Goal: Task Accomplishment & Management: Complete application form

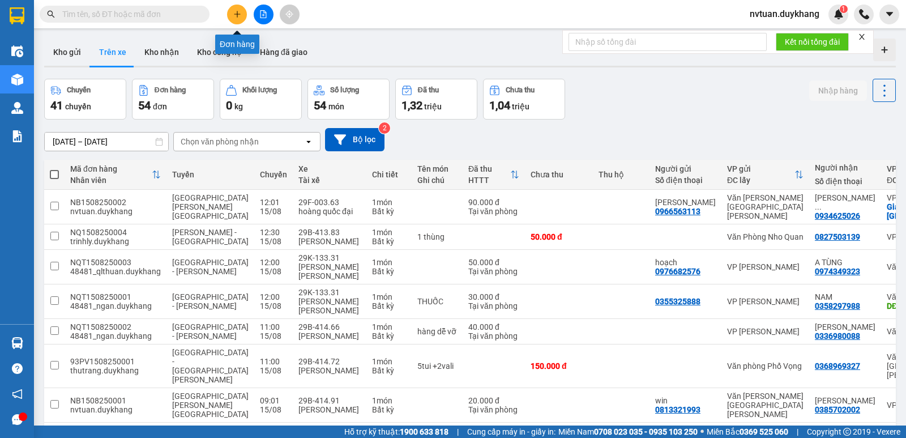
click at [236, 14] on icon "plus" at bounding box center [237, 14] width 8 height 8
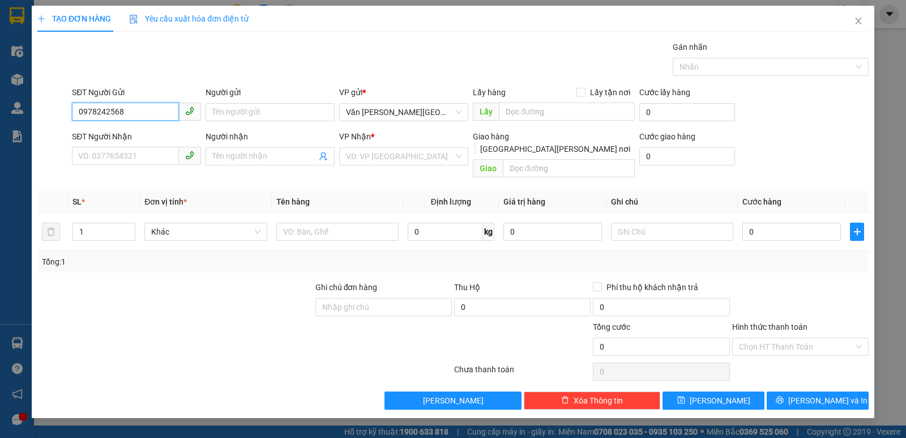
click at [93, 113] on input "0978242568" at bounding box center [125, 111] width 107 height 18
click at [97, 112] on input "0978242568" at bounding box center [125, 111] width 107 height 18
click at [152, 136] on div "0975242568 - [PERSON_NAME][GEOGRAPHIC_DATA]" at bounding box center [173, 135] width 188 height 12
type input "0975242568"
click at [233, 118] on input "Người gửi" at bounding box center [270, 112] width 129 height 18
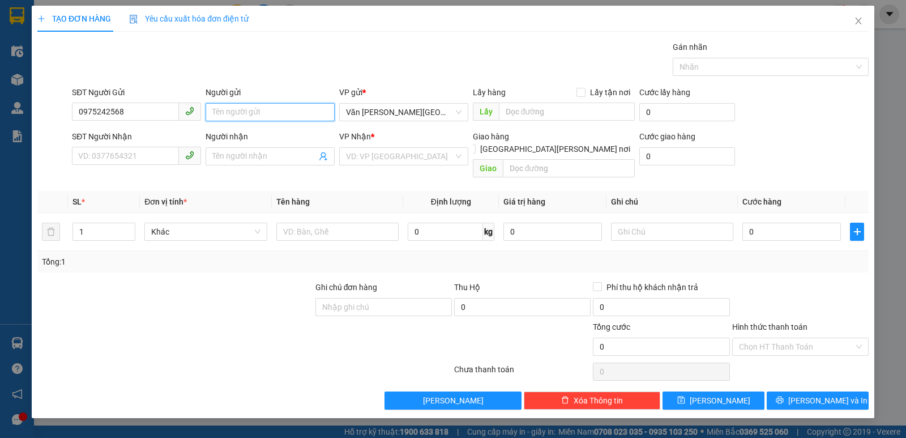
click at [254, 112] on input "Người gửi" at bounding box center [270, 112] width 129 height 18
type input "d"
type input "đ"
type input "d"
click at [250, 136] on div "[PERSON_NAME] - 0975242568" at bounding box center [270, 135] width 116 height 12
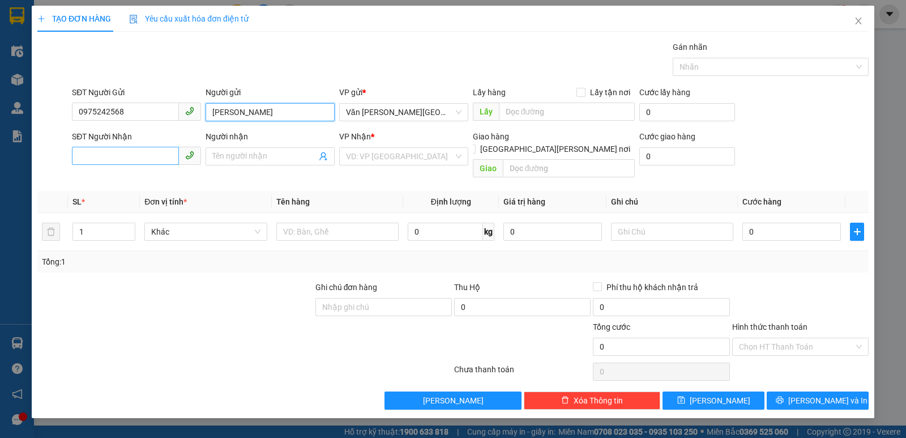
type input "[PERSON_NAME]"
drag, startPoint x: 144, startPoint y: 156, endPoint x: 138, endPoint y: 158, distance: 6.5
click at [143, 156] on input "SĐT Người Nhận" at bounding box center [125, 156] width 107 height 18
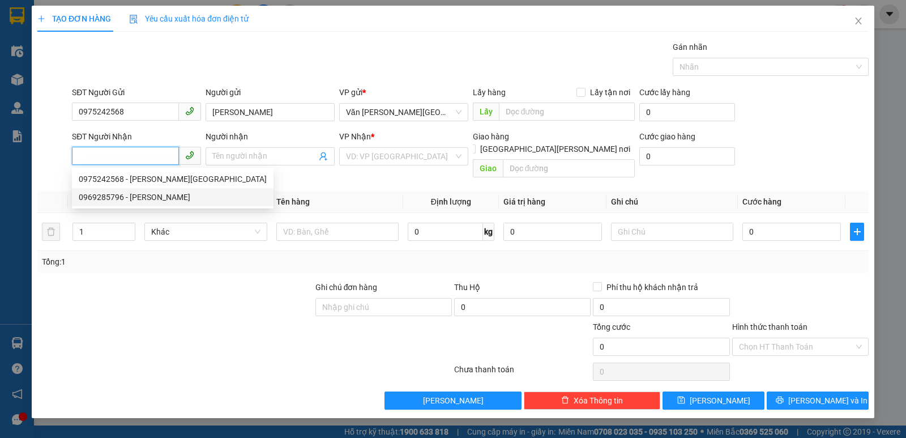
click at [145, 198] on div "0969285796 - [PERSON_NAME]" at bounding box center [173, 197] width 188 height 12
type input "0969285796"
type input "[PERSON_NAME]"
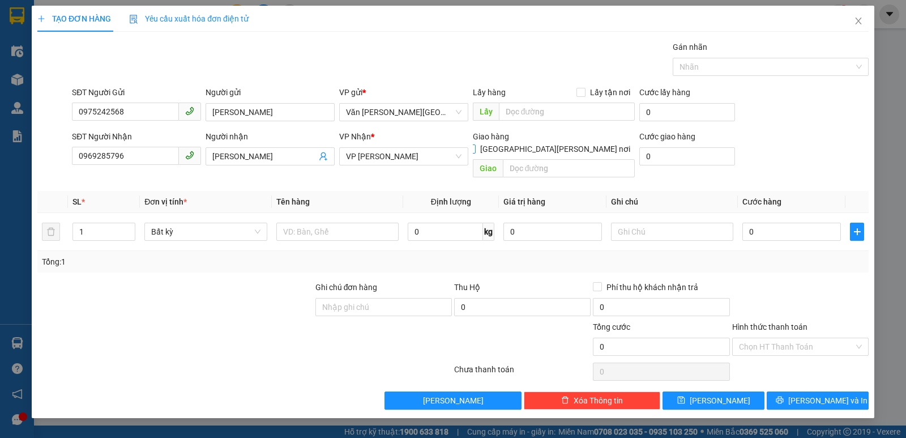
click at [475, 144] on input "[GEOGRAPHIC_DATA][PERSON_NAME] nơi" at bounding box center [471, 148] width 8 height 8
checkbox input "true"
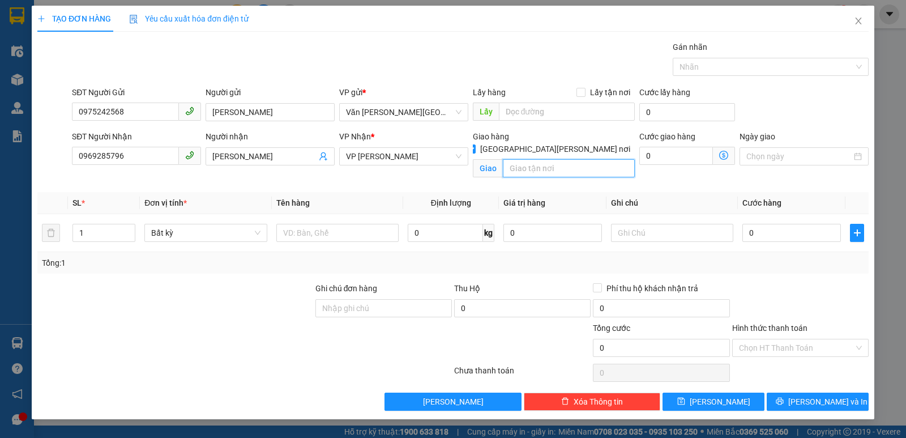
drag, startPoint x: 558, startPoint y: 150, endPoint x: 548, endPoint y: 154, distance: 11.5
click at [556, 159] on input "text" at bounding box center [569, 168] width 133 height 18
click at [557, 159] on input "số 4 ngõ 4 [PERSON_NAME] [PERSON_NAME]" at bounding box center [569, 168] width 133 height 18
click at [562, 159] on input "số 4 ngõ 4 vng thị tây hồ" at bounding box center [569, 168] width 133 height 18
type input "số 4 ngõ 4 [PERSON_NAME] [PERSON_NAME]"
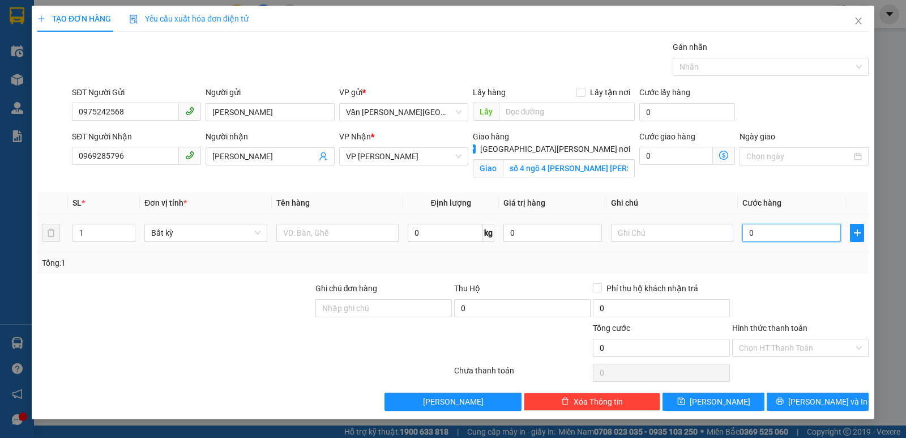
click at [784, 230] on input "0" at bounding box center [791, 233] width 99 height 18
type input "1"
type input "12"
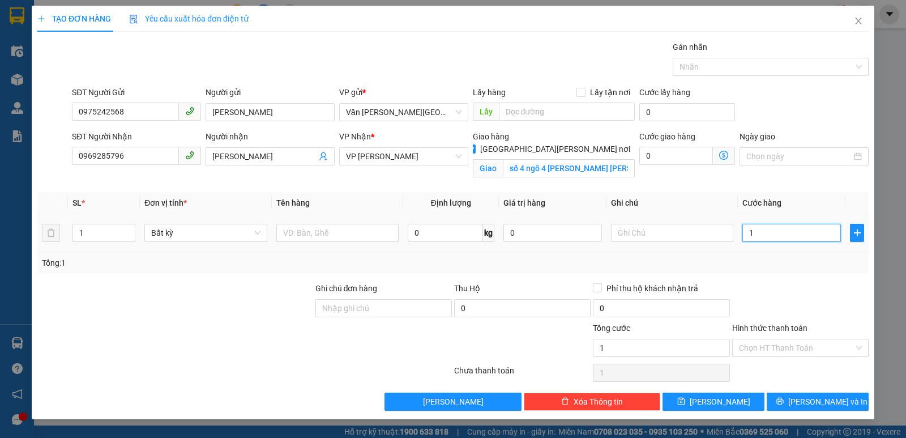
type input "12"
type input "120"
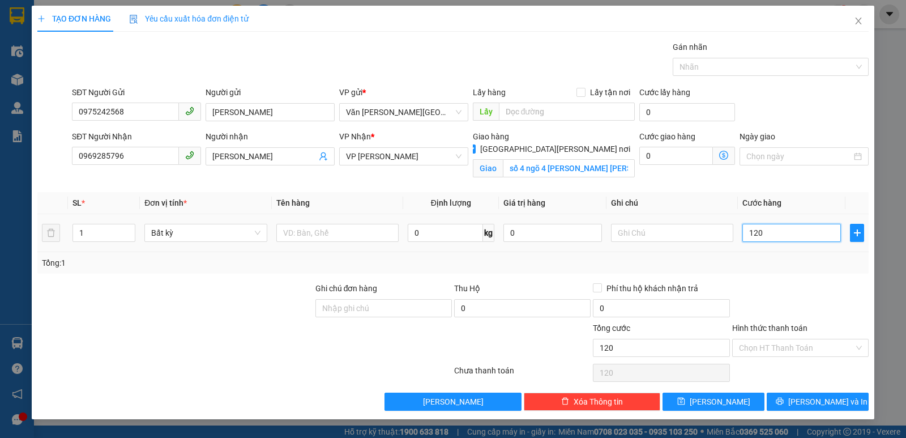
type input "1.200"
type input "12.000"
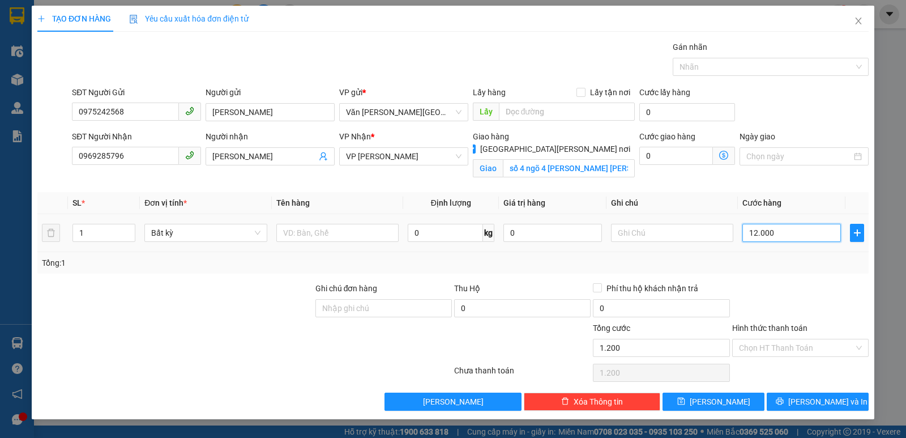
type input "12.000"
type input "120.000"
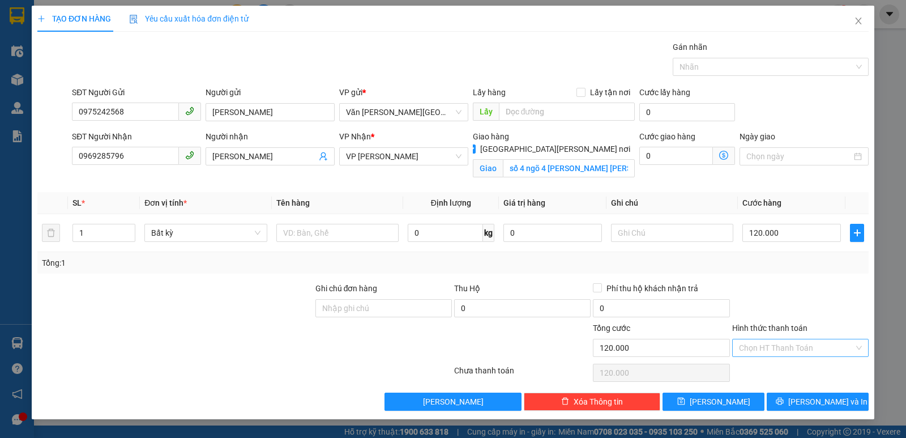
click at [789, 351] on input "Hình thức thanh toán" at bounding box center [796, 347] width 115 height 17
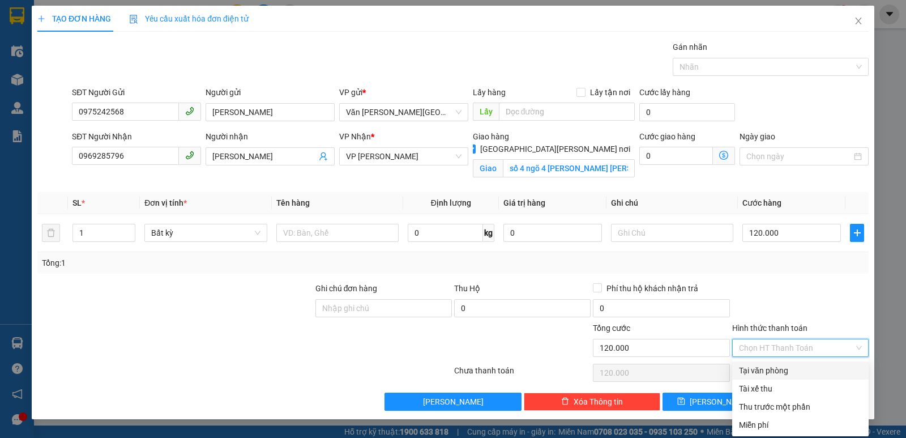
click at [778, 370] on div "Tại văn phòng" at bounding box center [800, 370] width 123 height 12
type input "0"
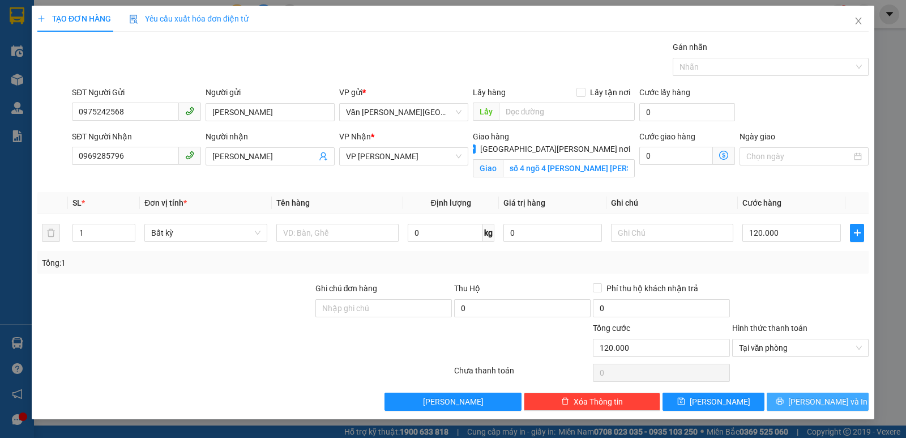
click at [807, 400] on button "[PERSON_NAME] và In" at bounding box center [818, 401] width 102 height 18
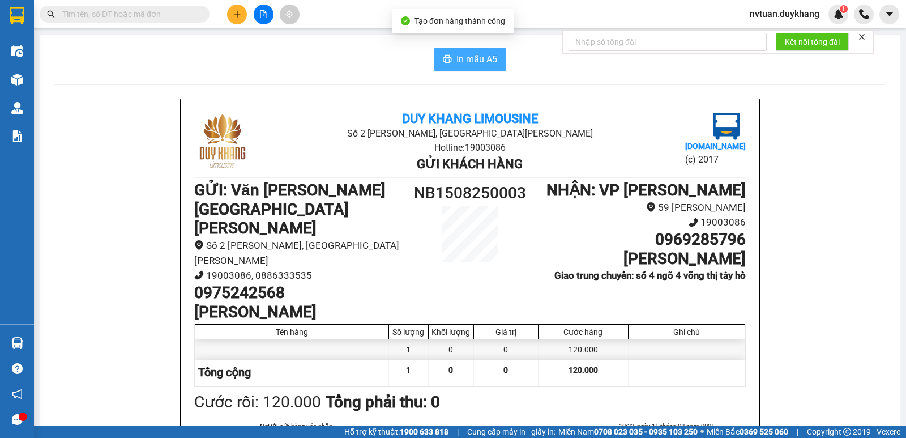
click at [447, 54] on button "In mẫu A5" at bounding box center [470, 59] width 72 height 23
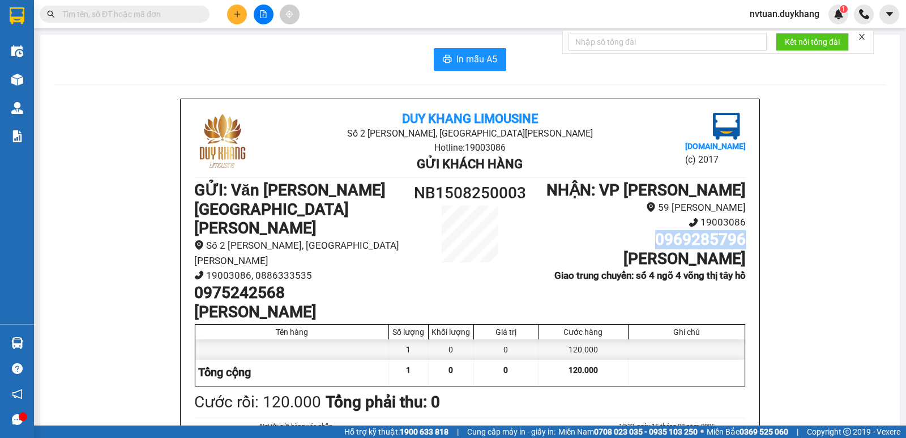
drag, startPoint x: 646, startPoint y: 259, endPoint x: 745, endPoint y: 266, distance: 99.4
click at [745, 266] on div "[PERSON_NAME] Limousine Số 2 [PERSON_NAME], [GEOGRAPHIC_DATA][PERSON_NAME] Hotl…" at bounding box center [470, 321] width 579 height 445
copy h1 "0969285796"
